Goal: Transaction & Acquisition: Book appointment/travel/reservation

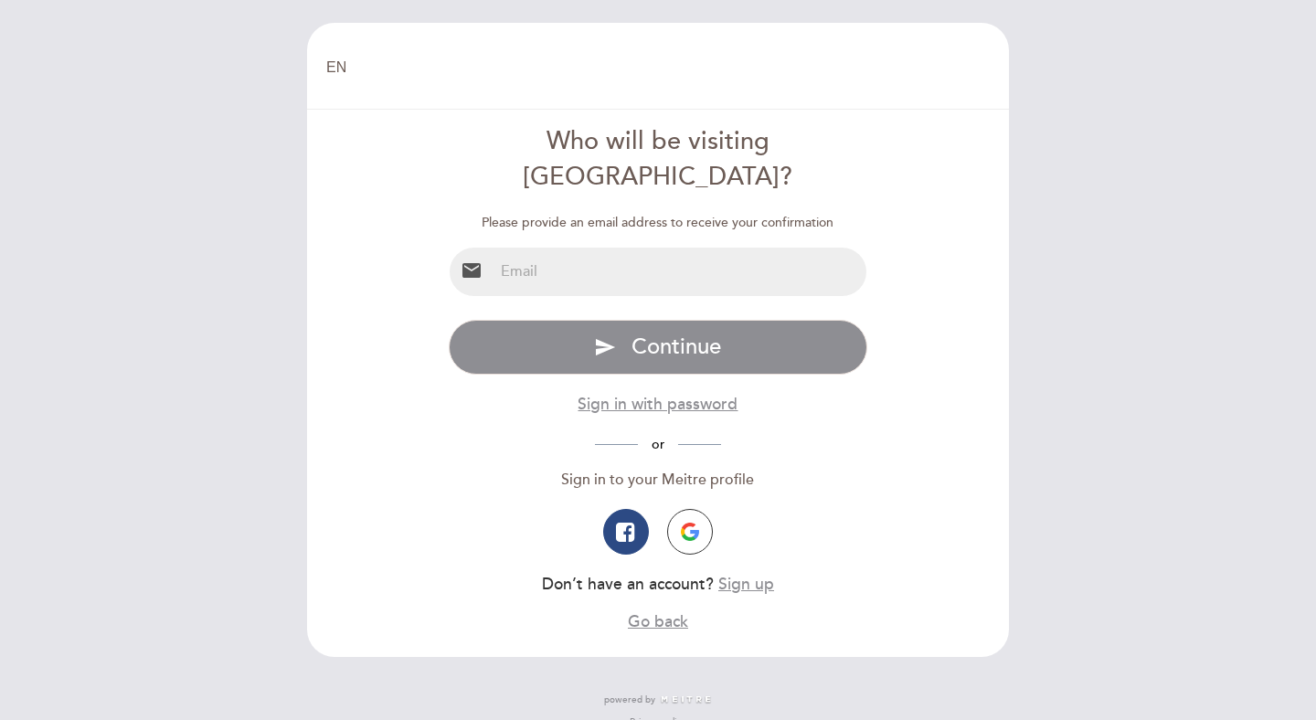
click at [557, 248] on input "email" at bounding box center [680, 272] width 374 height 48
type input "c@[DOMAIN_NAME]"
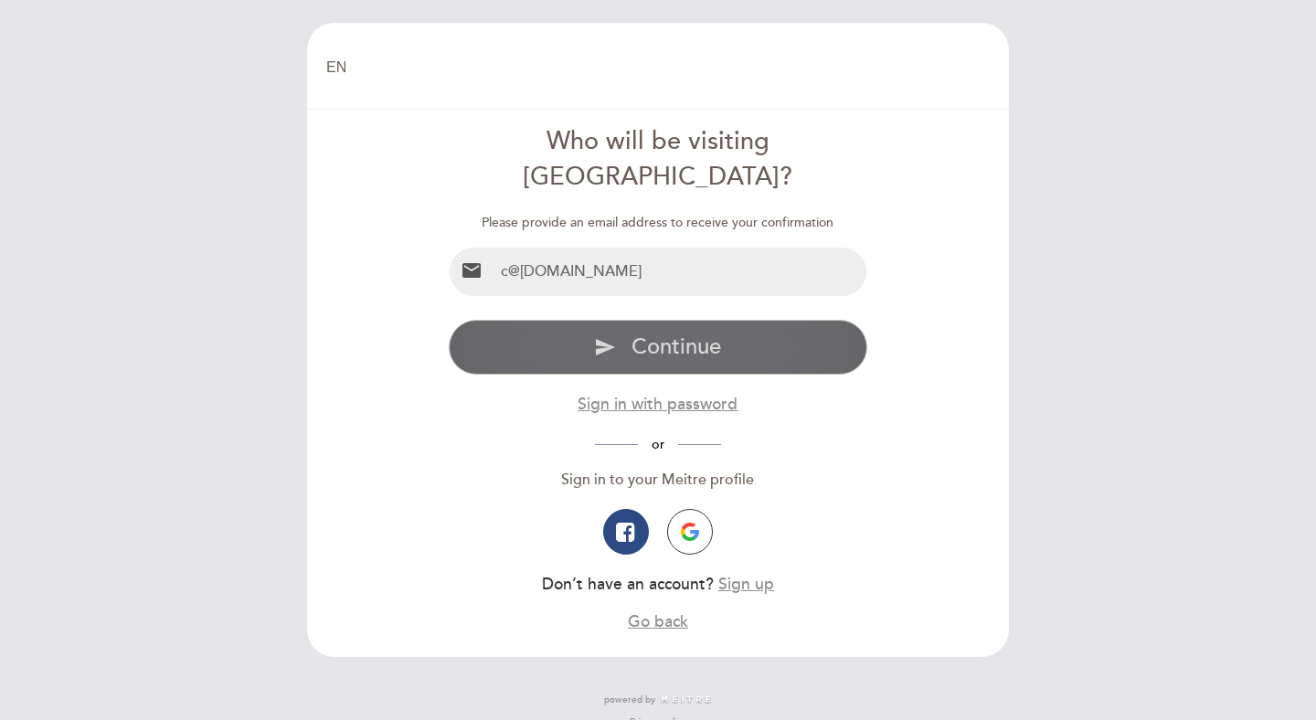
click at [613, 336] on icon "send" at bounding box center [605, 347] width 22 height 22
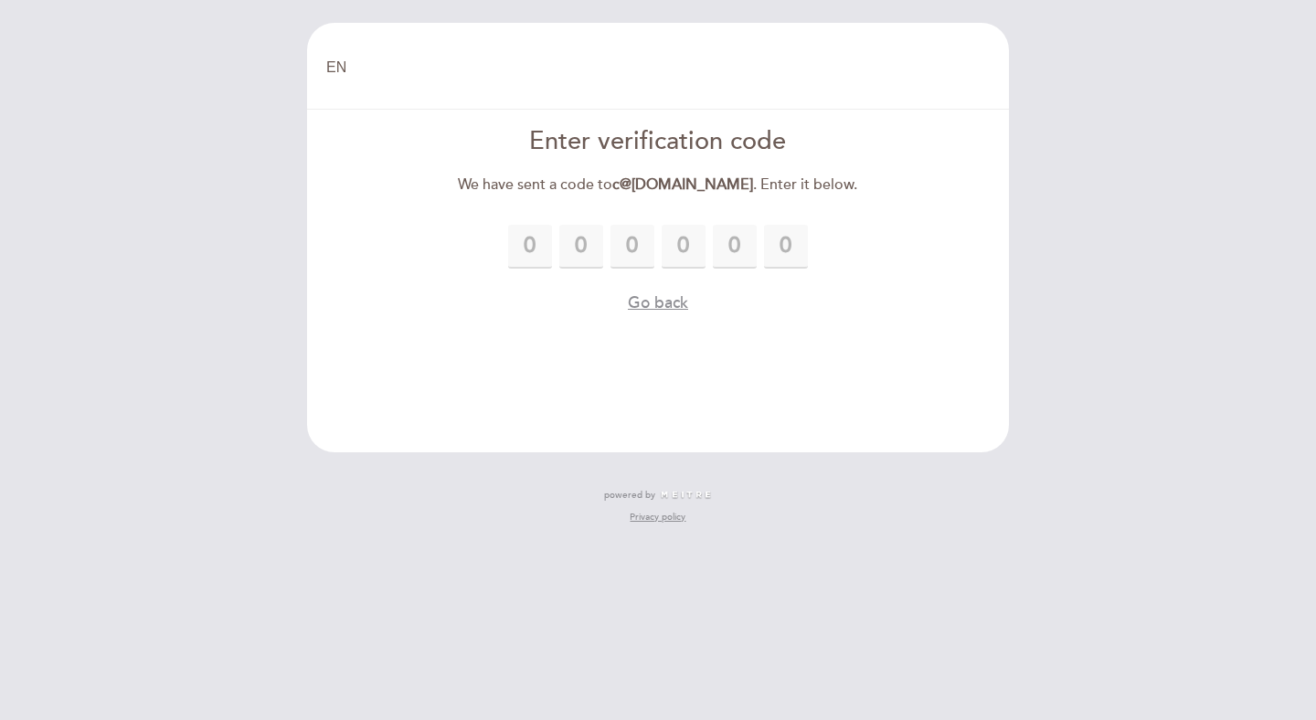
type input "1"
type input "5"
type input "6"
type input "8"
type input "5"
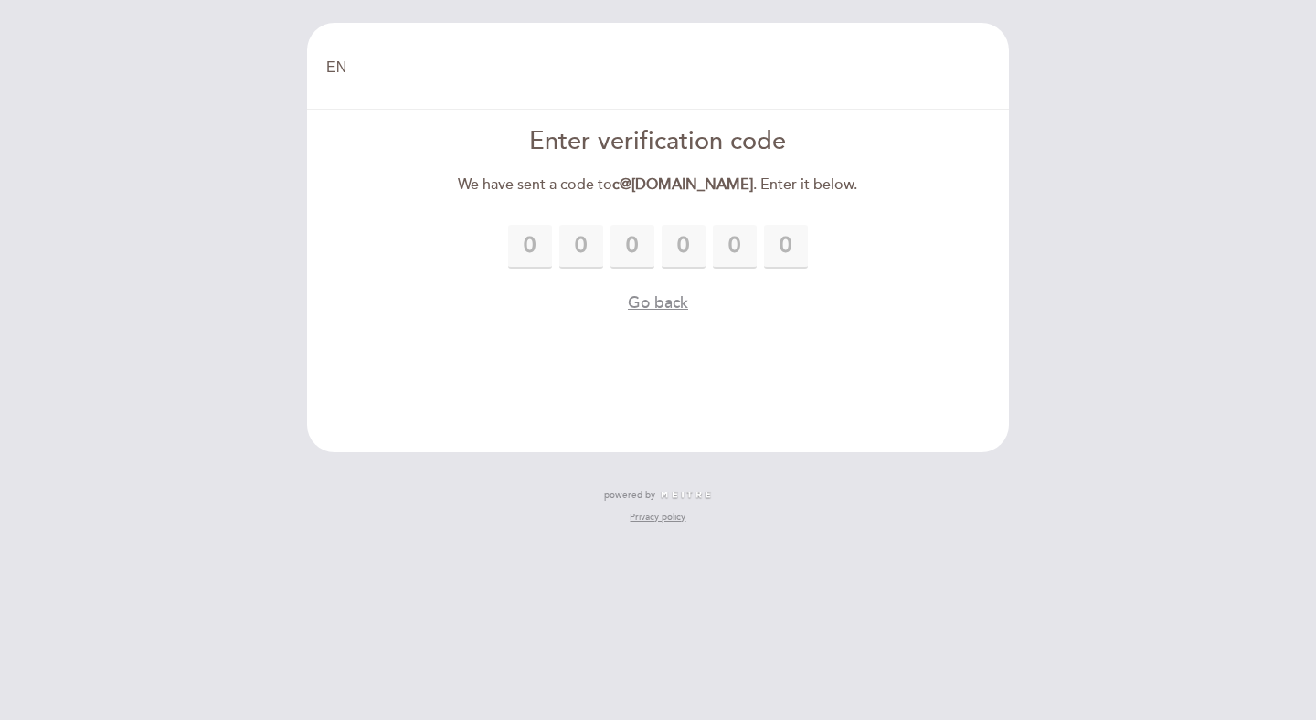
type input "5"
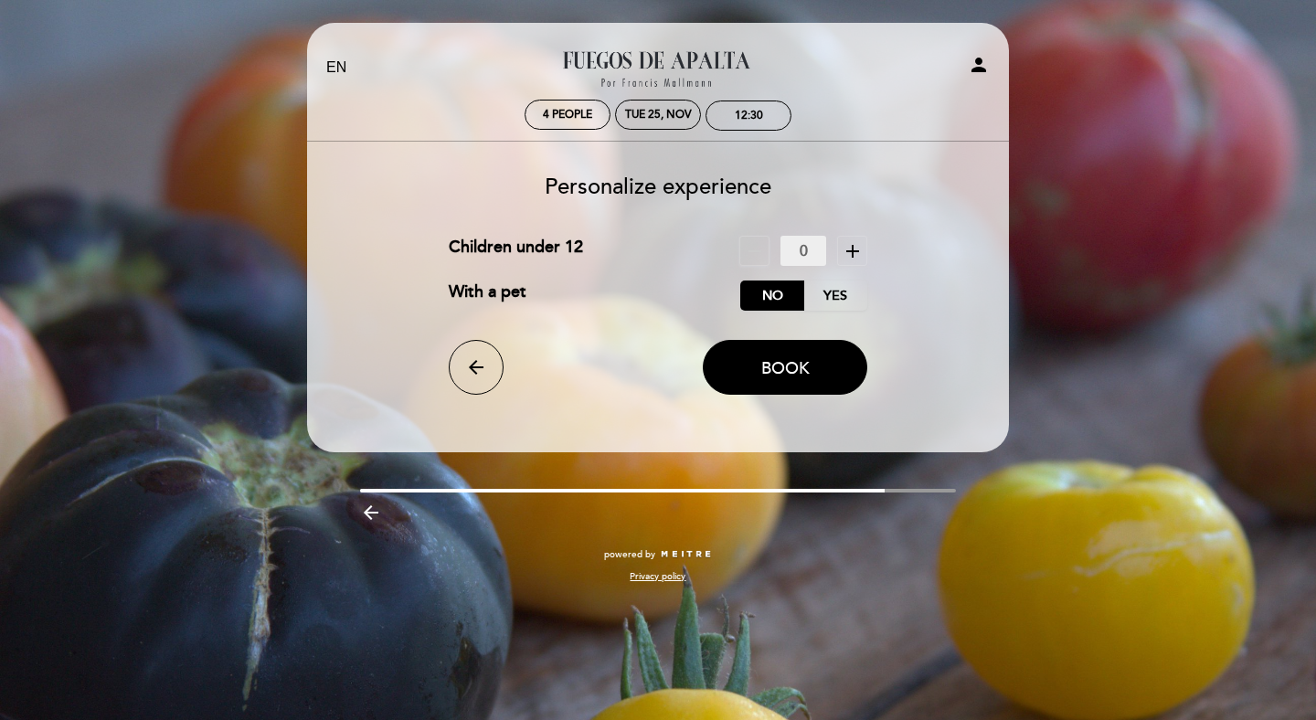
click at [854, 249] on icon "add" at bounding box center [852, 251] width 22 height 22
click at [808, 376] on span "Book" at bounding box center [785, 368] width 48 height 20
click at [768, 294] on label "No" at bounding box center [772, 295] width 64 height 30
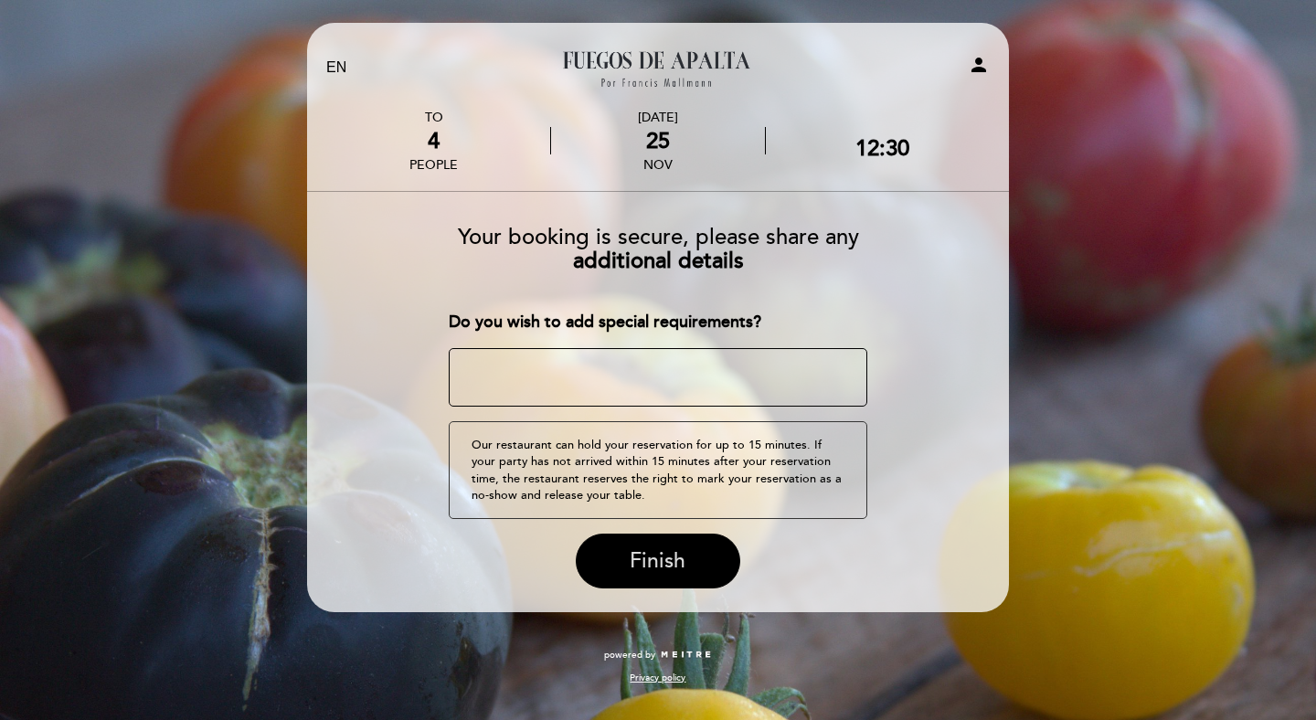
click at [652, 568] on span "Finish" at bounding box center [658, 561] width 56 height 26
